Goal: Communication & Community: Answer question/provide support

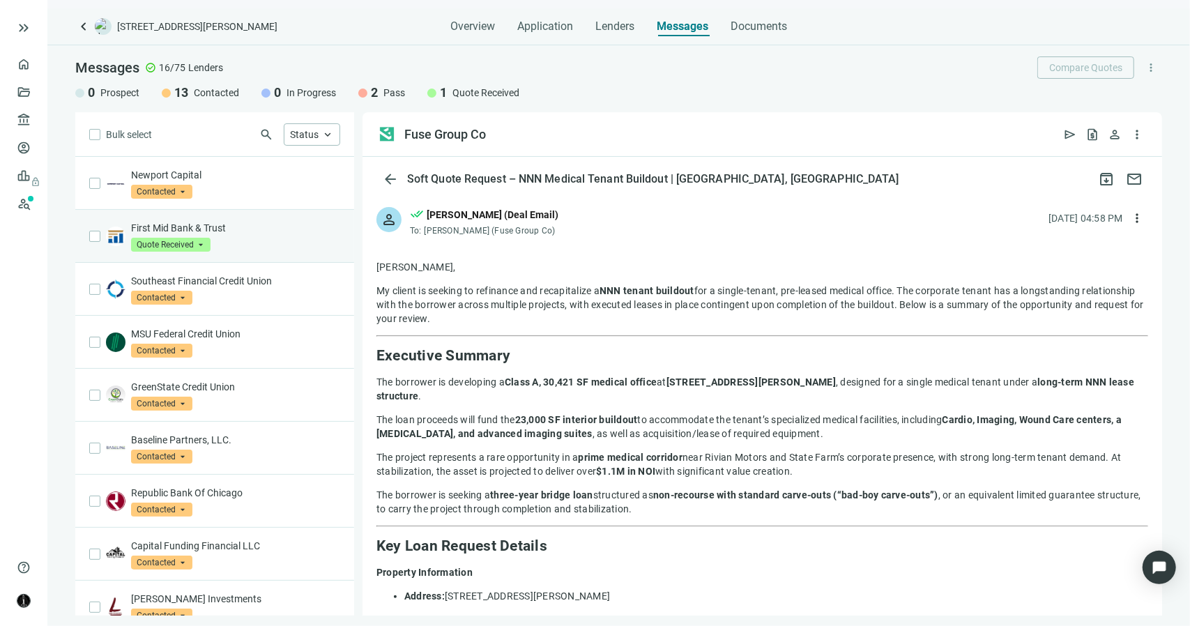
scroll to position [1255, 0]
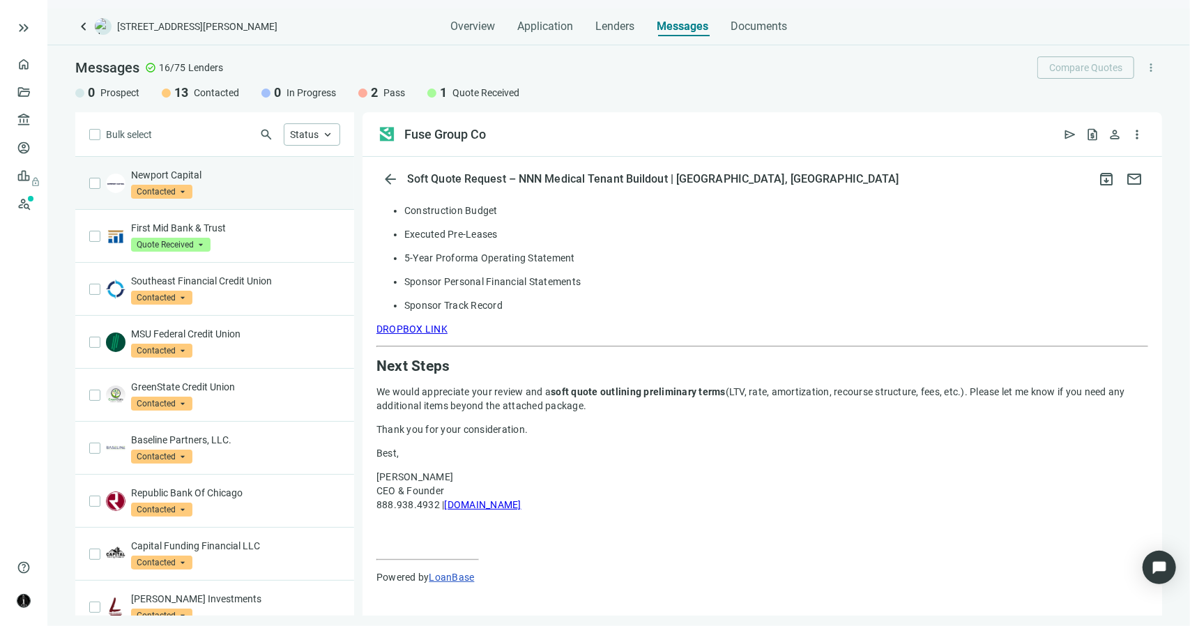
click at [261, 196] on div "Newport Capital Contacted arrow_drop_down prospect contacted Prospect Contacted…" at bounding box center [235, 183] width 209 height 31
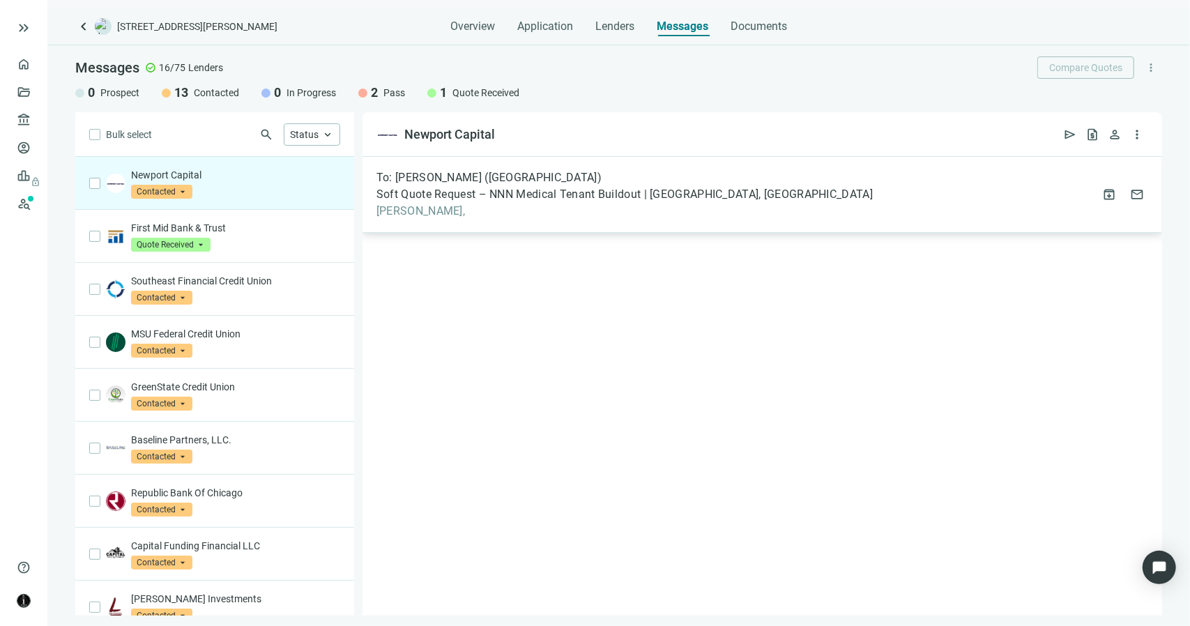
click at [404, 206] on span "[PERSON_NAME]," at bounding box center [624, 211] width 496 height 14
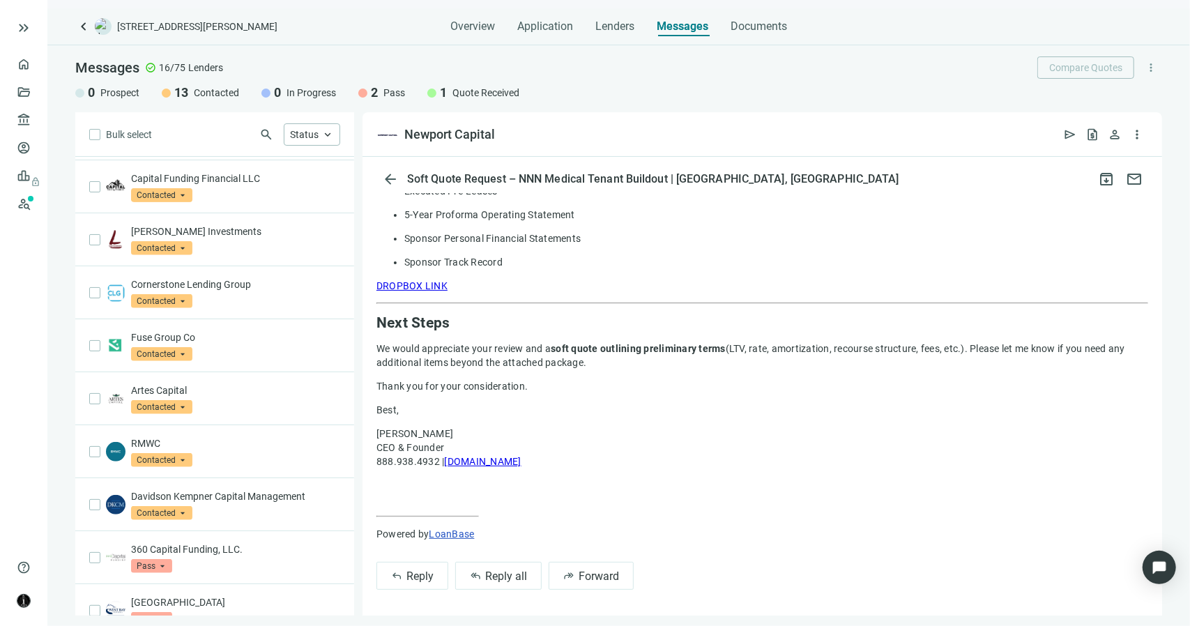
scroll to position [385, 0]
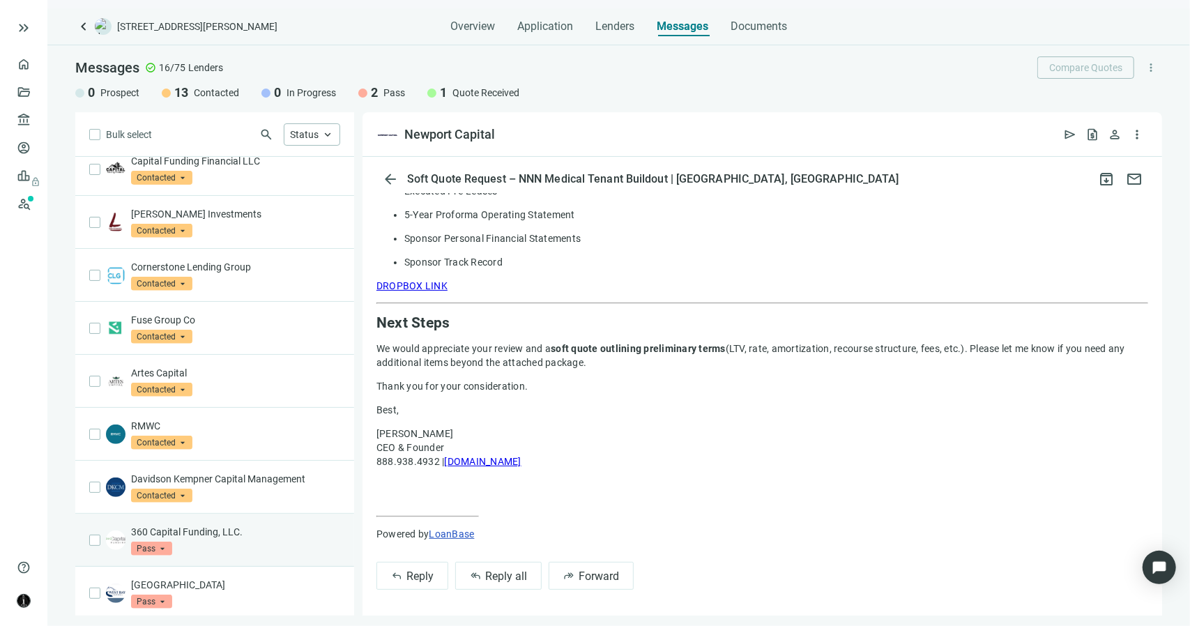
click at [238, 536] on div "360 Capital Funding, LLC. Pass arrow_drop_down quote_received pass Prospect Con…" at bounding box center [235, 540] width 209 height 31
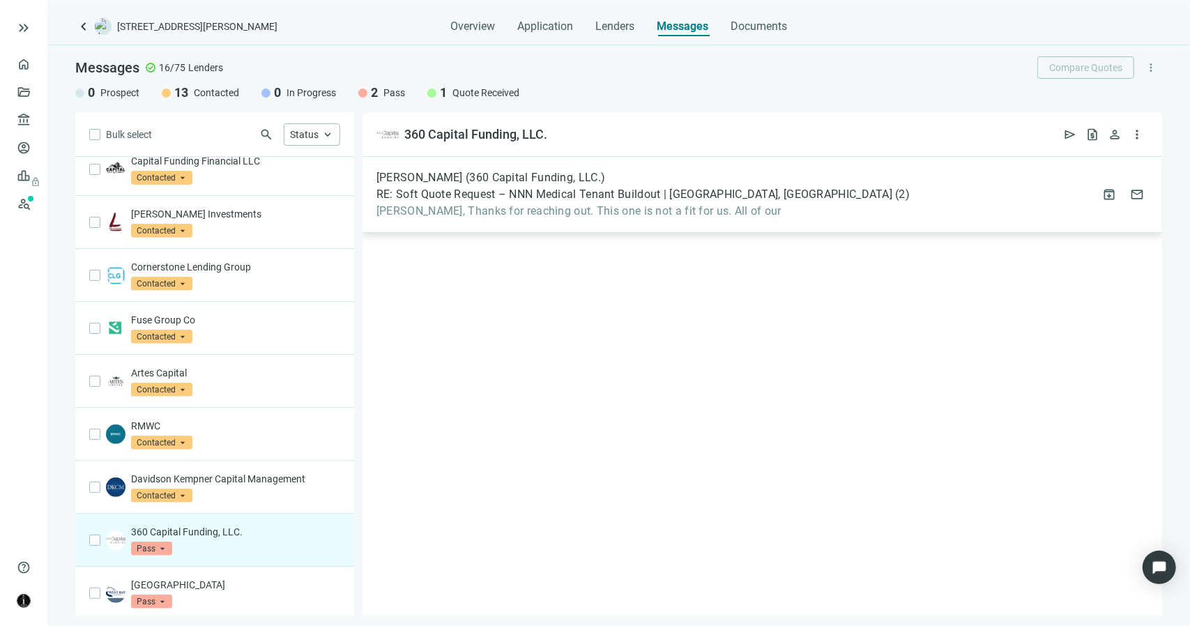
click at [510, 203] on div "[PERSON_NAME] (360 Capital Funding, LLC.) RE: Soft Quote Request – NNN Medical …" at bounding box center [642, 194] width 533 height 47
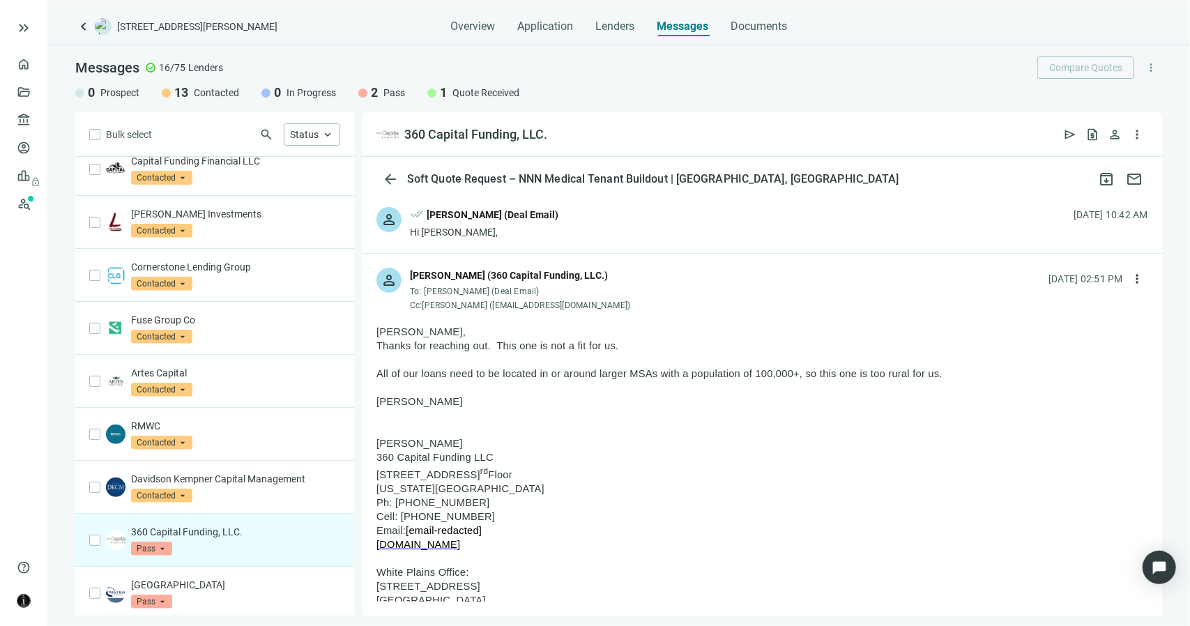
click at [479, 226] on div "Hi [PERSON_NAME]," at bounding box center [484, 232] width 148 height 14
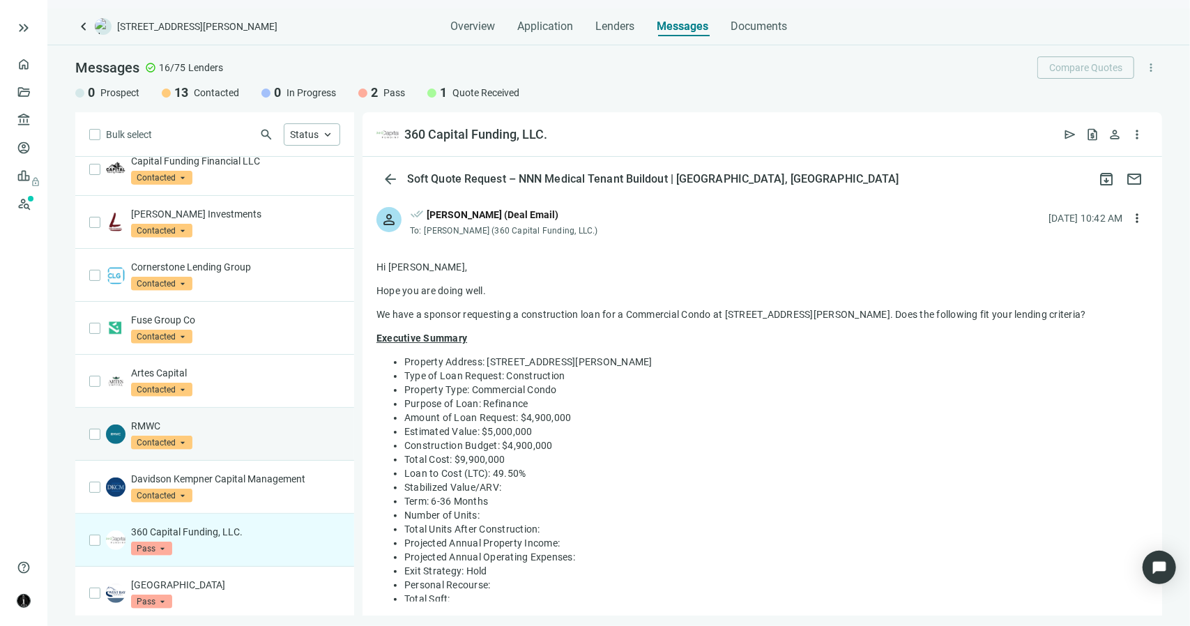
click at [194, 433] on div "RMWC Contacted arrow_drop_down" at bounding box center [235, 434] width 209 height 31
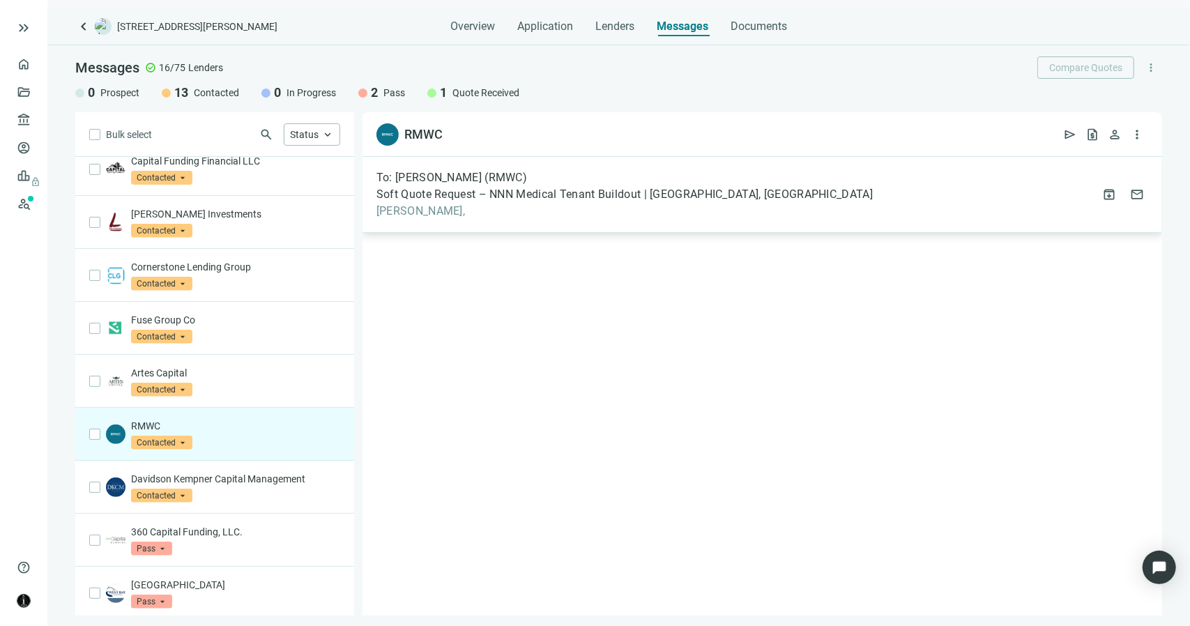
click at [389, 224] on div "To: [PERSON_NAME] (RMWC) Soft Quote Request – NNN Medical Tenant Buildout | [GE…" at bounding box center [763, 195] width 800 height 76
